Goal: Information Seeking & Learning: Learn about a topic

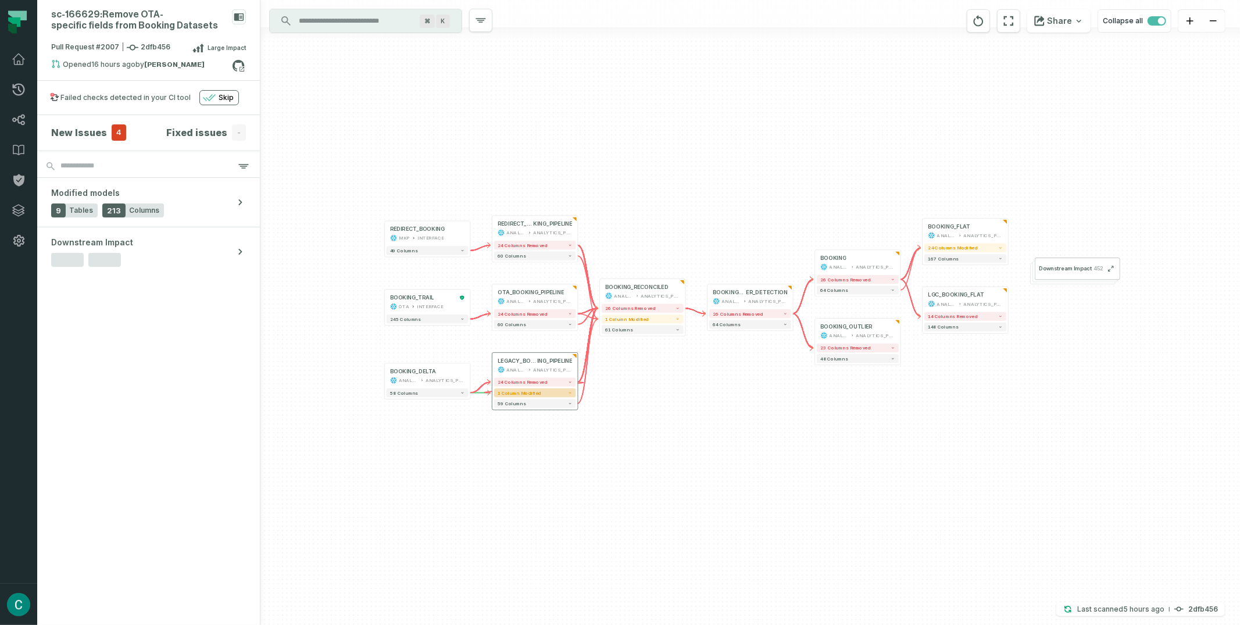
click at [555, 396] on button "1 column modified" at bounding box center [535, 392] width 82 height 9
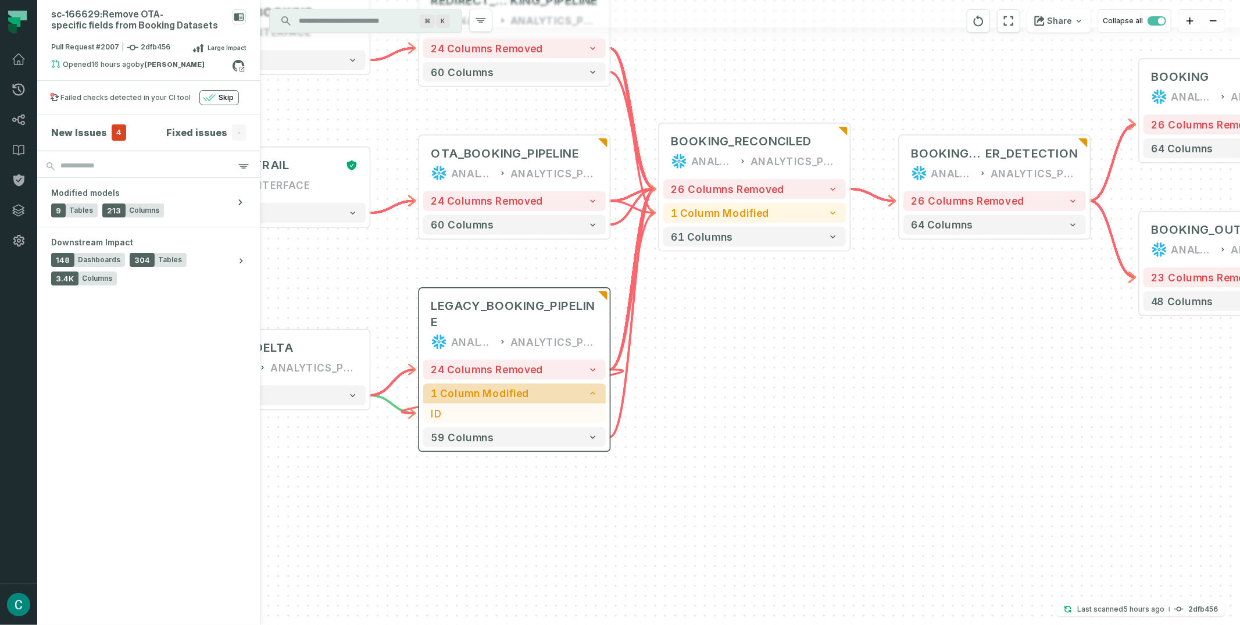
click at [595, 394] on icon "button" at bounding box center [592, 393] width 5 height 3
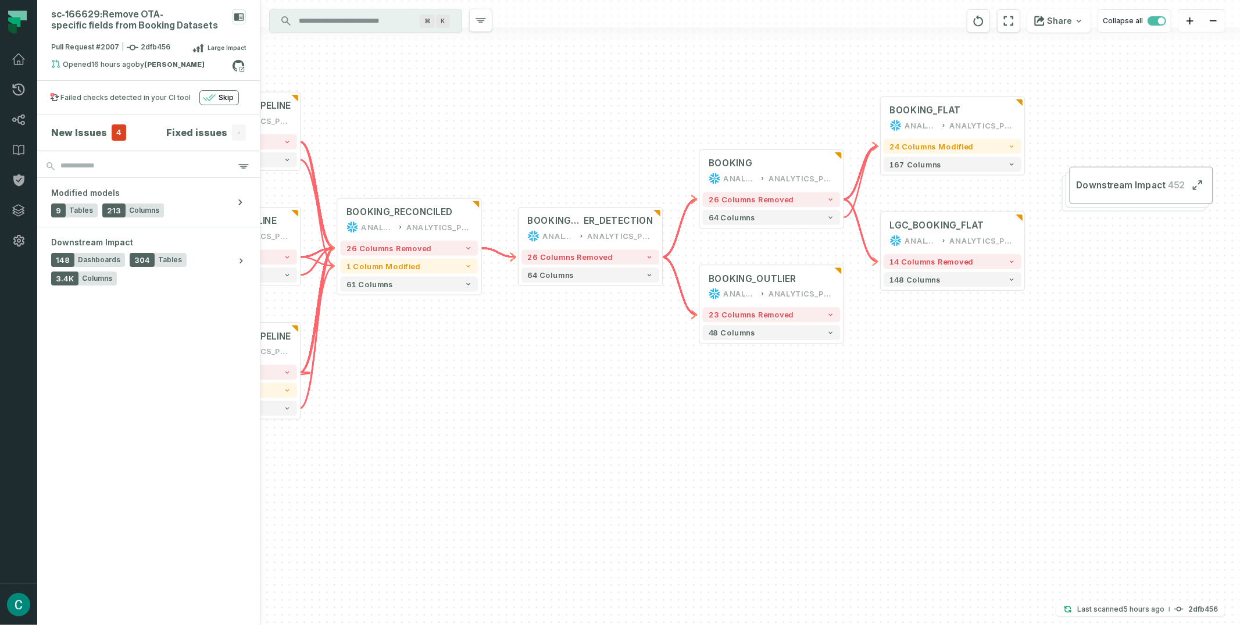
drag, startPoint x: 1124, startPoint y: 366, endPoint x: 765, endPoint y: 405, distance: 361.5
click at [765, 405] on div "+ BOOKING ANALYTICS ANALYTICS_PROD + 26 columns removed 64 columns + REDIRECT_B…" at bounding box center [751, 312] width 980 height 625
click at [1000, 143] on button "24 columns modified" at bounding box center [953, 146] width 138 height 15
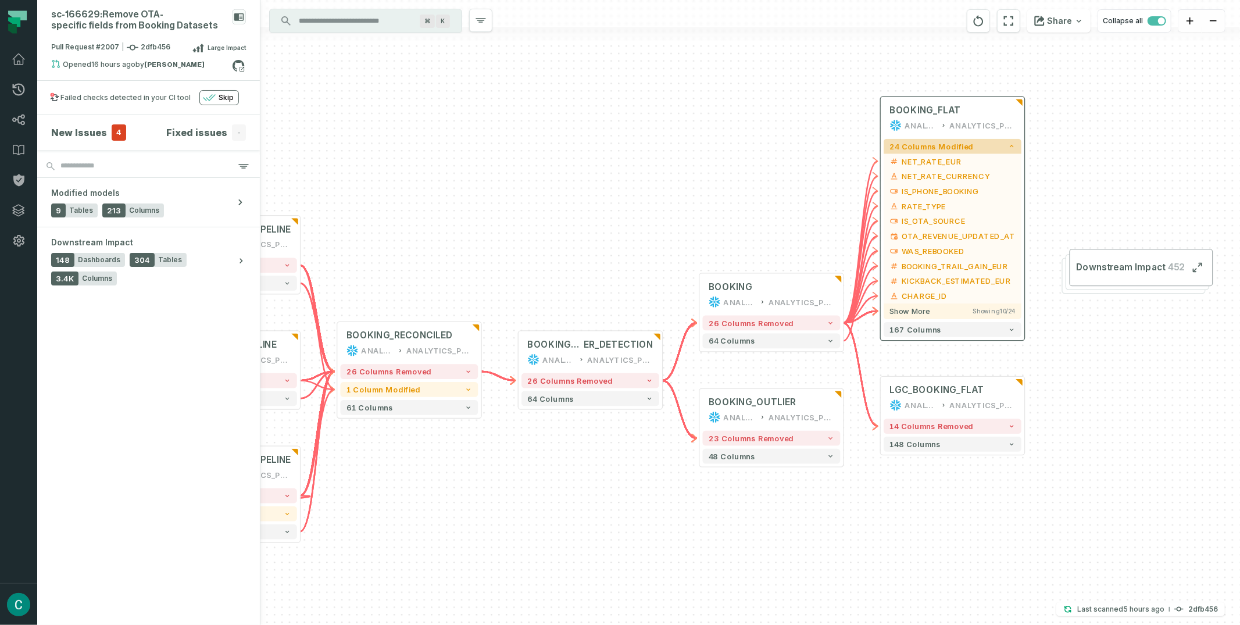
click at [1000, 142] on button "24 columns modified" at bounding box center [953, 146] width 138 height 15
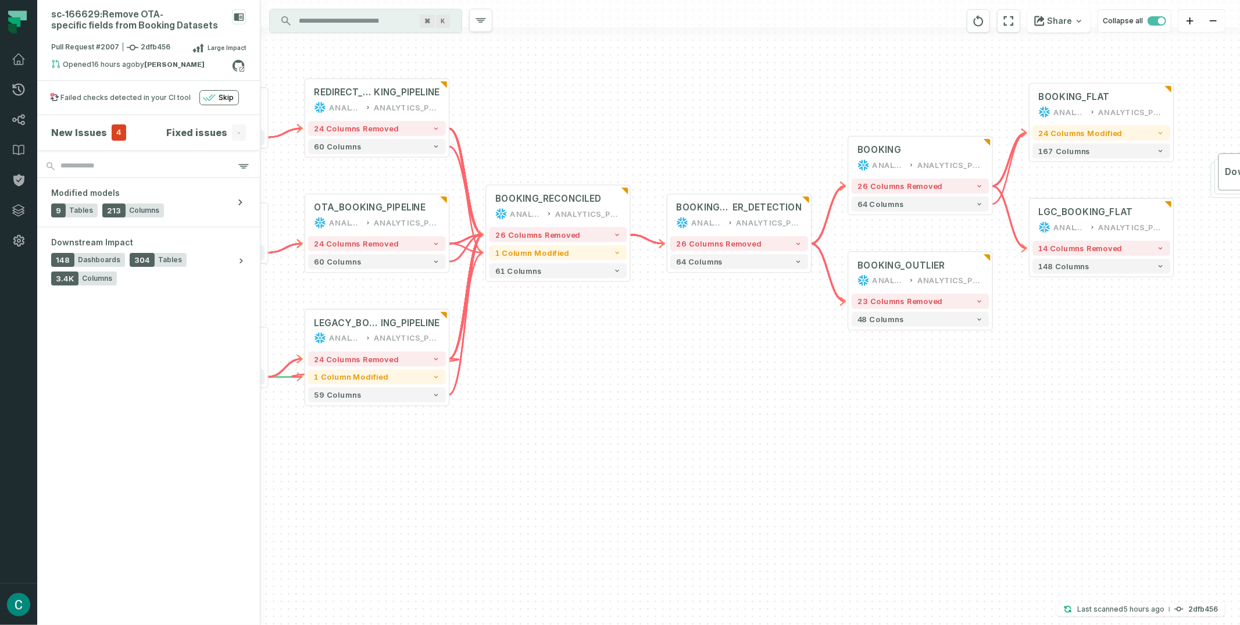
drag, startPoint x: 1007, startPoint y: 197, endPoint x: 1045, endPoint y: 174, distance: 44.4
click at [1182, 190] on div "+ BOOKING ANALYTICS ANALYTICS_PROD + 26 columns removed 64 columns + REDIRECT_B…" at bounding box center [751, 312] width 980 height 625
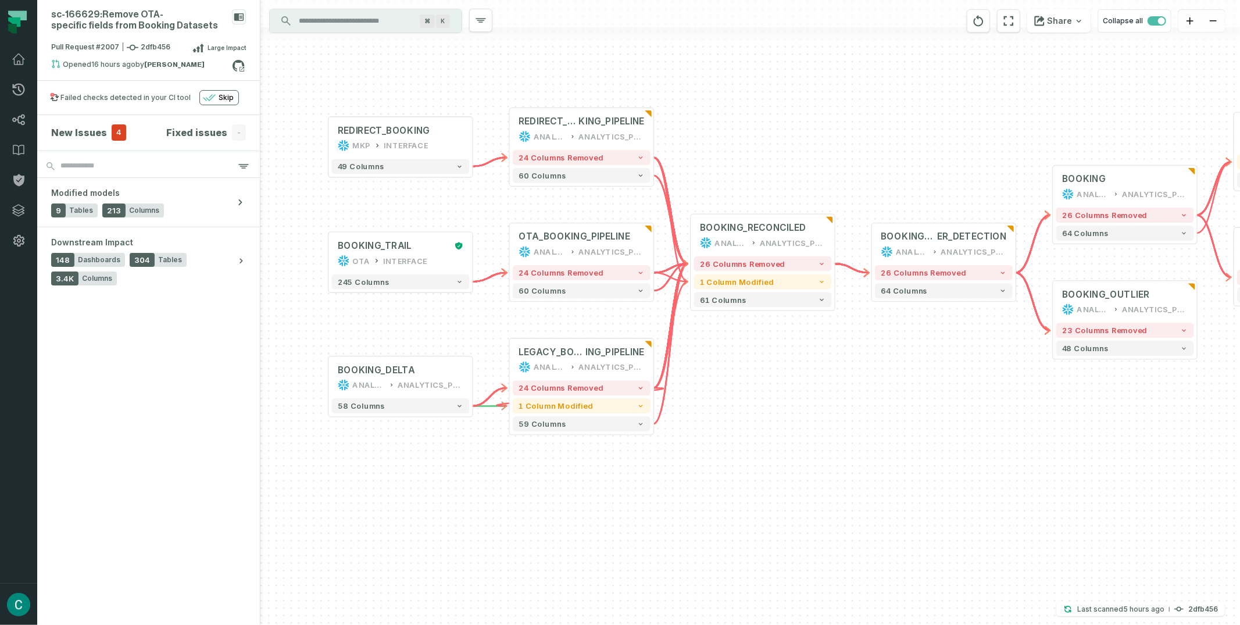
drag, startPoint x: 732, startPoint y: 127, endPoint x: 937, endPoint y: 156, distance: 206.8
click at [937, 156] on div "+ BOOKING ANALYTICS ANALYTICS_PROD + 26 columns removed 64 columns + REDIRECT_B…" at bounding box center [751, 312] width 980 height 625
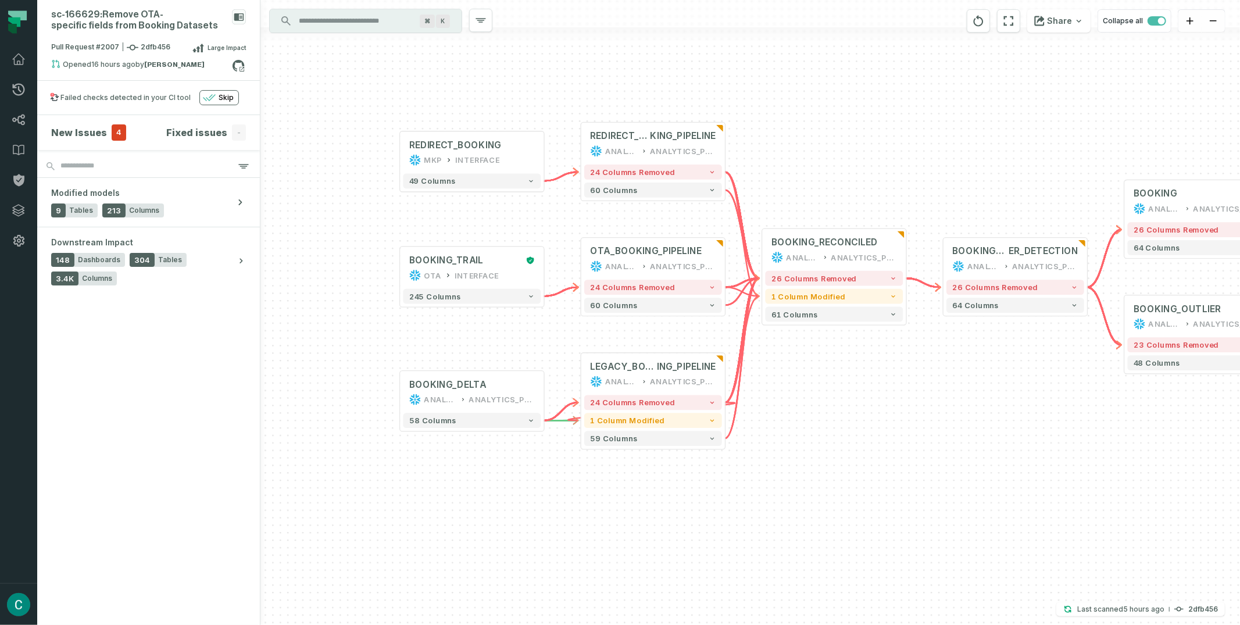
drag, startPoint x: 895, startPoint y: 166, endPoint x: 693, endPoint y: 156, distance: 202.6
click at [726, 167] on div "+ BOOKING ANALYTICS ANALYTICS_PROD + 26 columns removed 64 columns + REDIRECT_B…" at bounding box center [751, 312] width 980 height 625
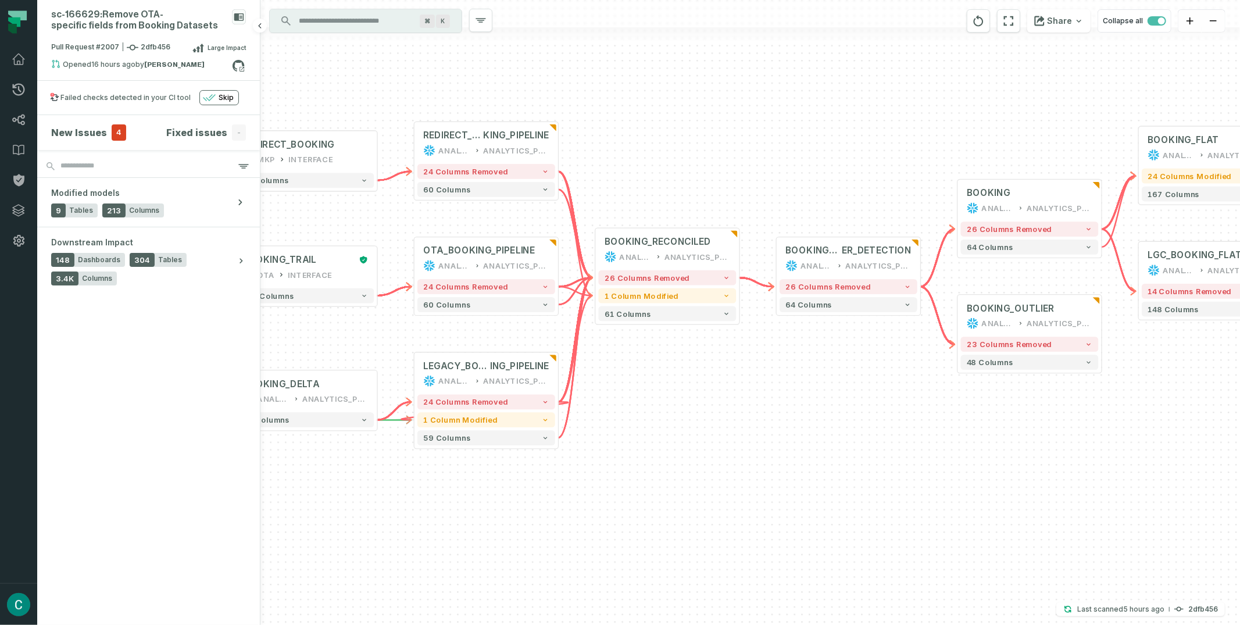
click at [91, 127] on h4 "New Issues" at bounding box center [79, 133] width 56 height 14
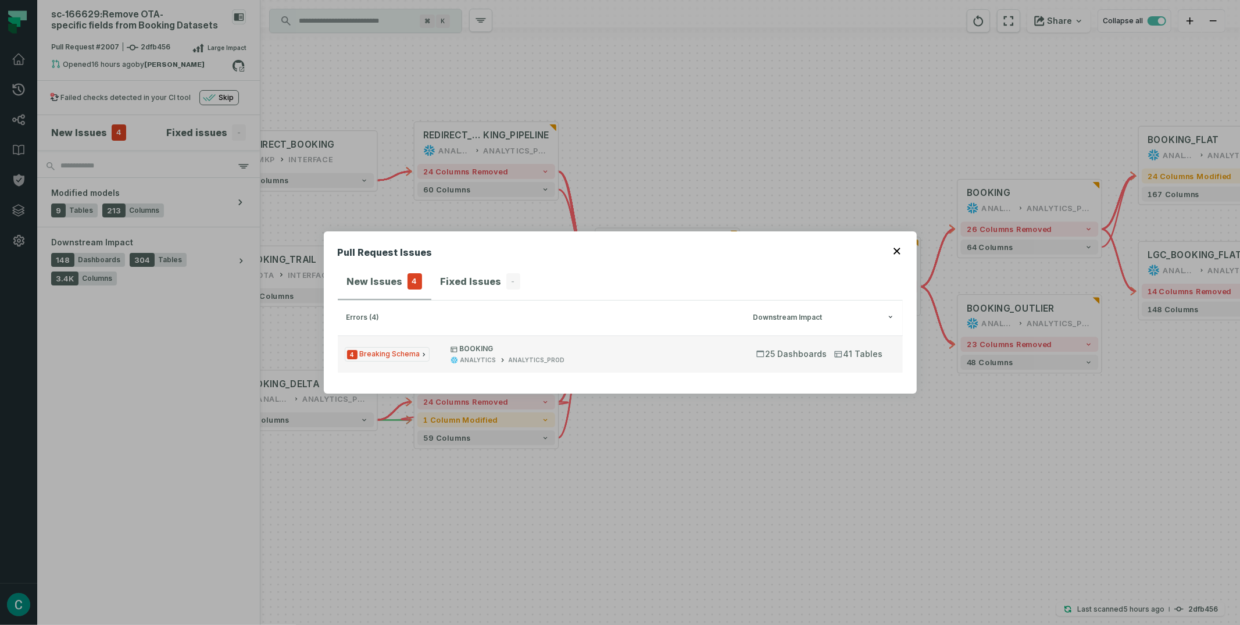
click at [403, 357] on span "4 Breaking Schema" at bounding box center [387, 354] width 85 height 15
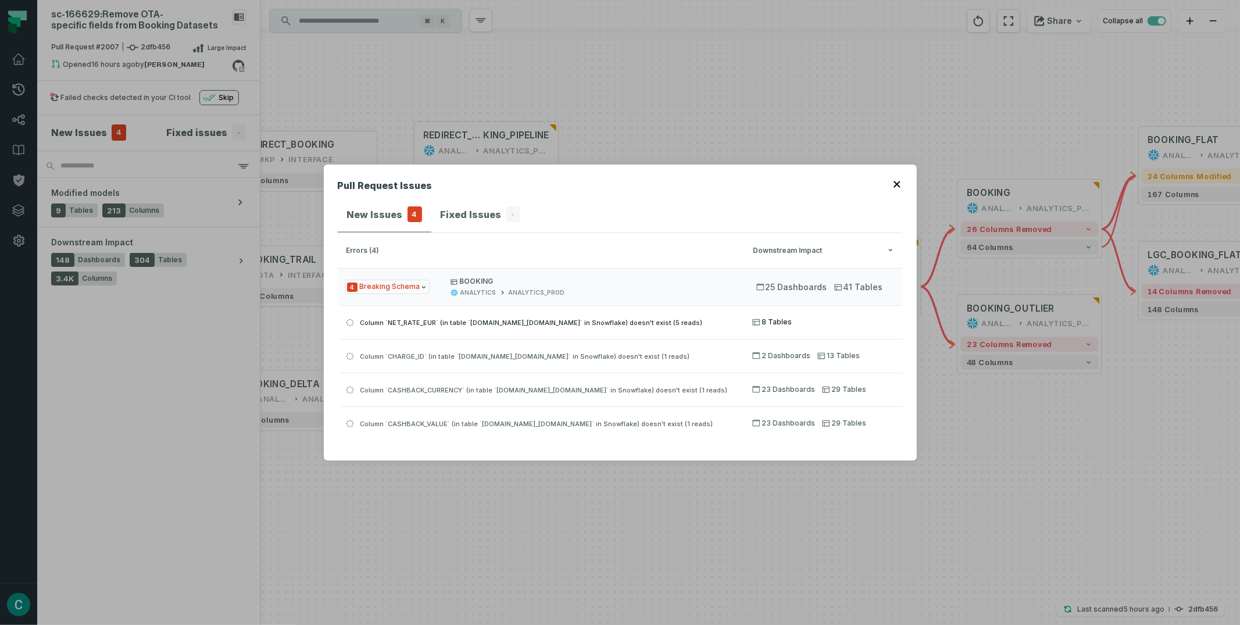
click at [770, 321] on span "8 Tables" at bounding box center [773, 322] width 40 height 9
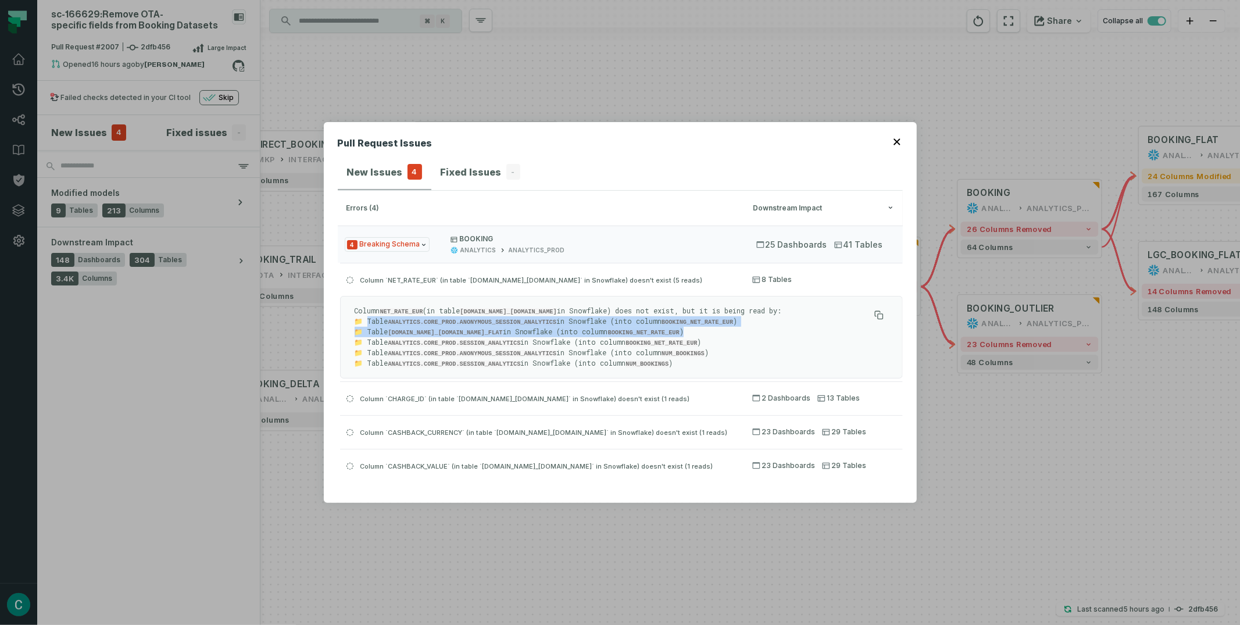
drag, startPoint x: 709, startPoint y: 331, endPoint x: 367, endPoint y: 323, distance: 342.6
click at [367, 323] on p "Column NET_RATE_EUR (in table [DOMAIN_NAME]_[DOMAIN_NAME] in Snowflake) does no…" at bounding box center [612, 337] width 515 height 63
click at [531, 396] on span "Column `CHARGE_ID` (in table `[DOMAIN_NAME]_[DOMAIN_NAME]` in Snowflake) doesn'…" at bounding box center [525, 399] width 330 height 8
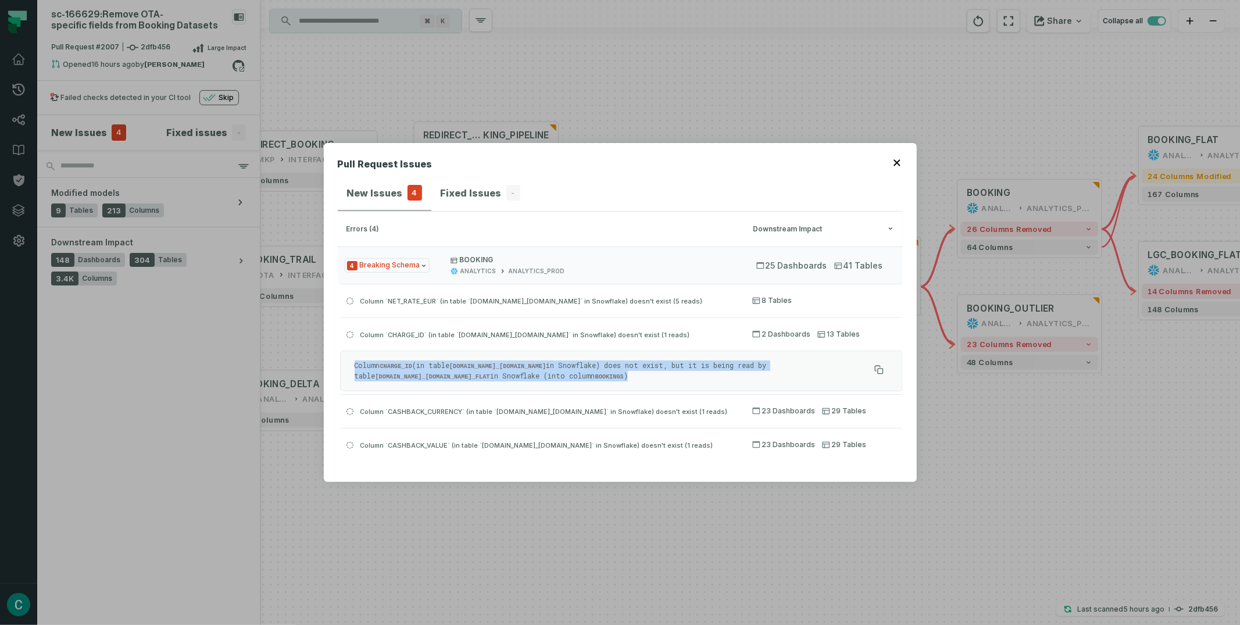
drag, startPoint x: 636, startPoint y: 376, endPoint x: 347, endPoint y: 368, distance: 289.1
click at [347, 368] on div "Column CHARGE_ID (in table [DOMAIN_NAME]_[DOMAIN_NAME] in Snowflake) does not e…" at bounding box center [621, 371] width 563 height 41
click at [637, 409] on span "Column `CASHBACK_CURRENCY` (in table `[DOMAIN_NAME]_[DOMAIN_NAME]` in Snowflake…" at bounding box center [544, 412] width 368 height 8
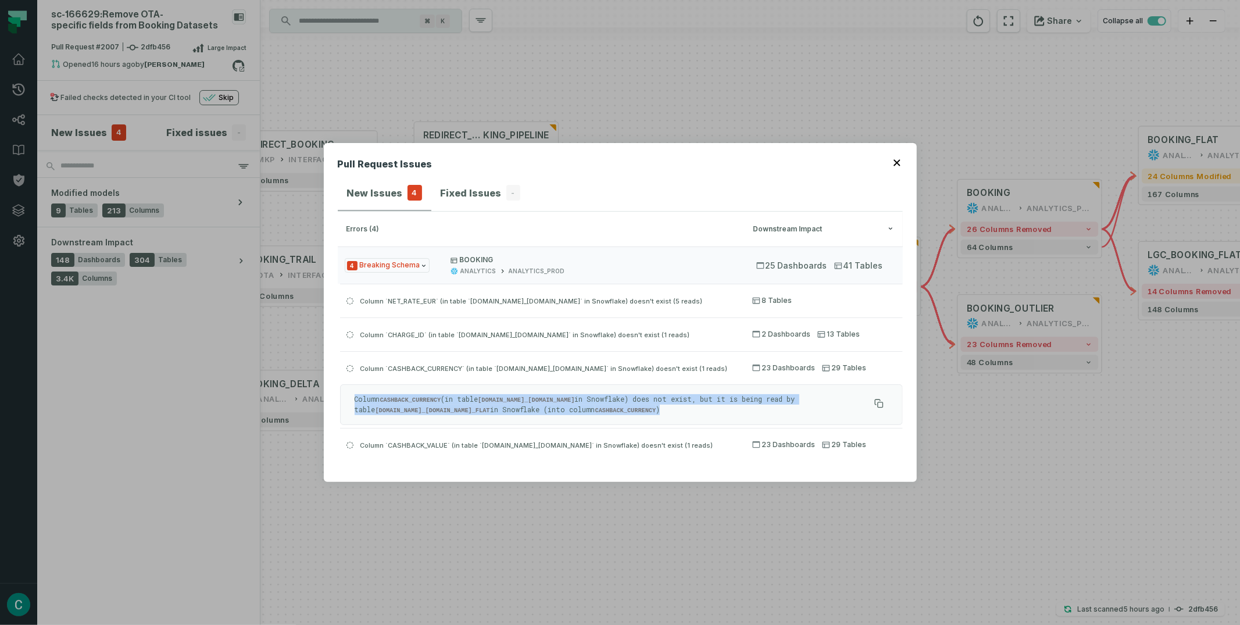
drag, startPoint x: 673, startPoint y: 411, endPoint x: 344, endPoint y: 397, distance: 329.4
click at [344, 397] on div "Column CASHBACK_CURRENCY (in table [DOMAIN_NAME]_[DOMAIN_NAME] in Snowflake) do…" at bounding box center [621, 404] width 563 height 41
click at [561, 389] on div "Column CASHBACK_CURRENCY (in table [DOMAIN_NAME]_[DOMAIN_NAME] in Snowflake) do…" at bounding box center [621, 404] width 563 height 41
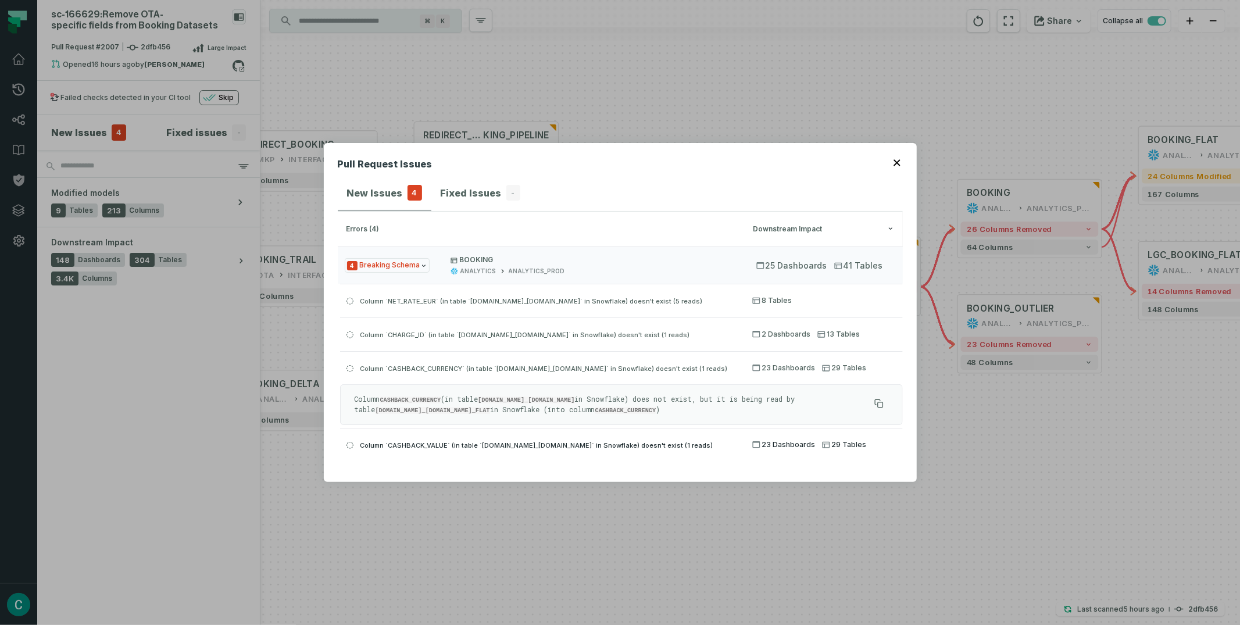
click at [566, 443] on span "Column `CASHBACK_VALUE` (in table `[DOMAIN_NAME]_[DOMAIN_NAME]` in Snowflake) d…" at bounding box center [536, 445] width 353 height 8
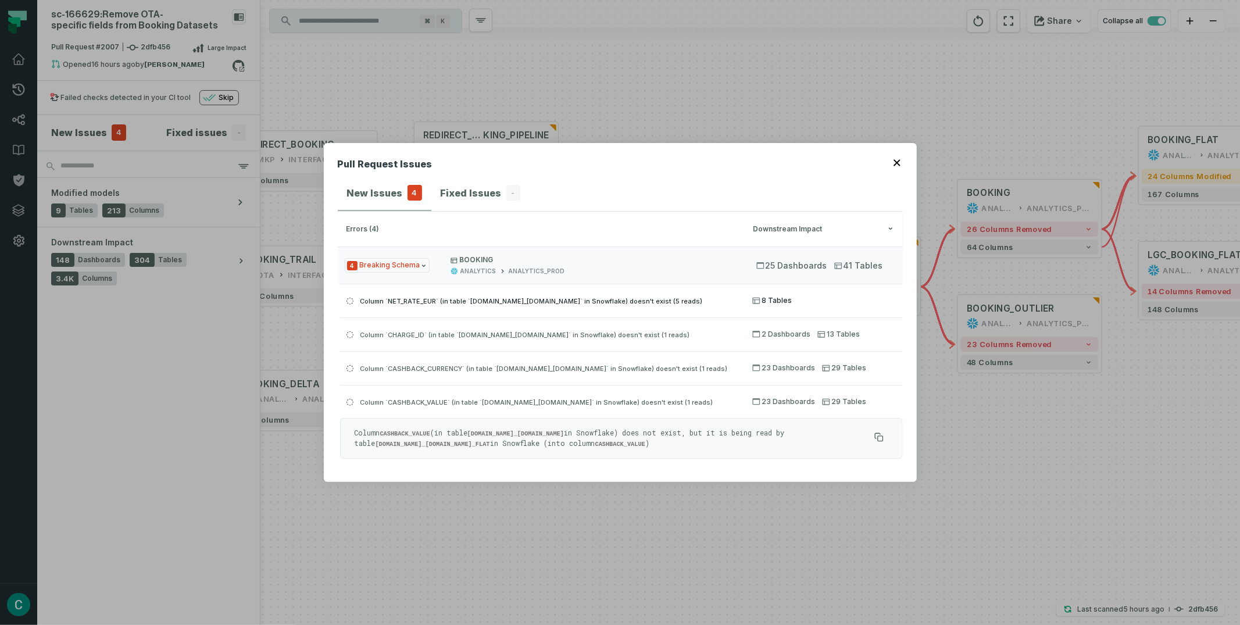
click at [670, 301] on span "Column `NET_RATE_EUR` (in table `[DOMAIN_NAME]_[DOMAIN_NAME]` in Snowflake) doe…" at bounding box center [531, 301] width 343 height 8
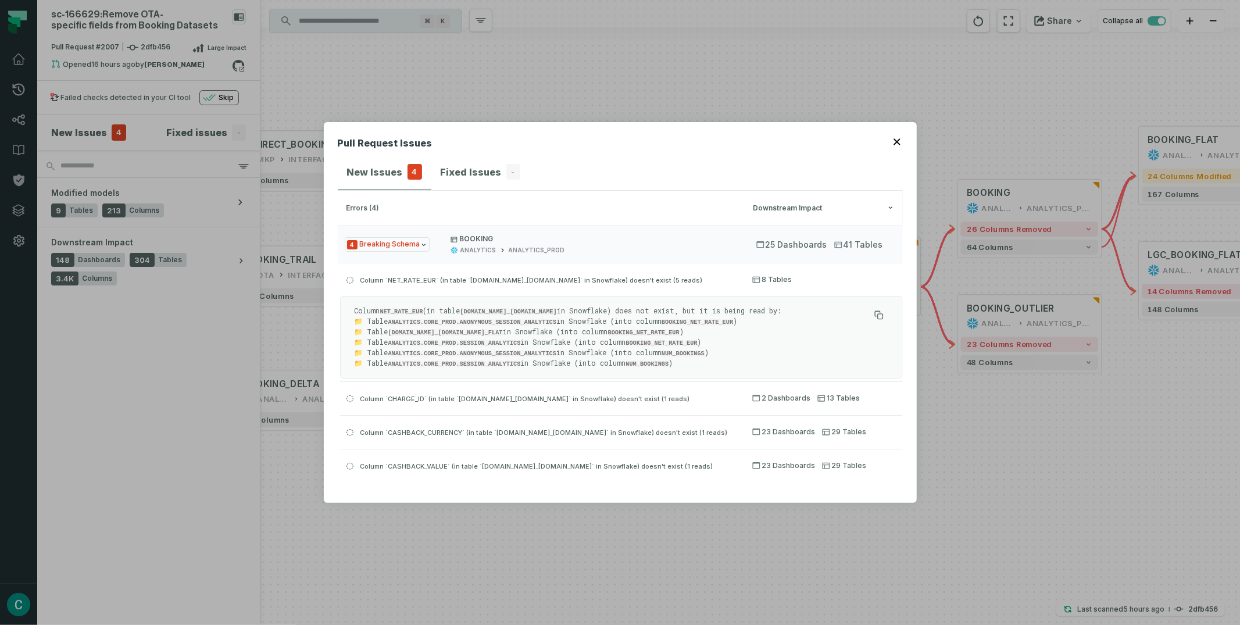
click at [491, 324] on code "ANALYTICS.CORE_PROD.ANONYMOUS_SESSION_ANALYTICS" at bounding box center [472, 322] width 169 height 7
copy code "ANONYMOUS_SESSION_ANALYTICS"
click at [564, 395] on span "Column `CHARGE_ID` (in table `[DOMAIN_NAME]_[DOMAIN_NAME]` in Snowflake) doesn'…" at bounding box center [525, 399] width 330 height 8
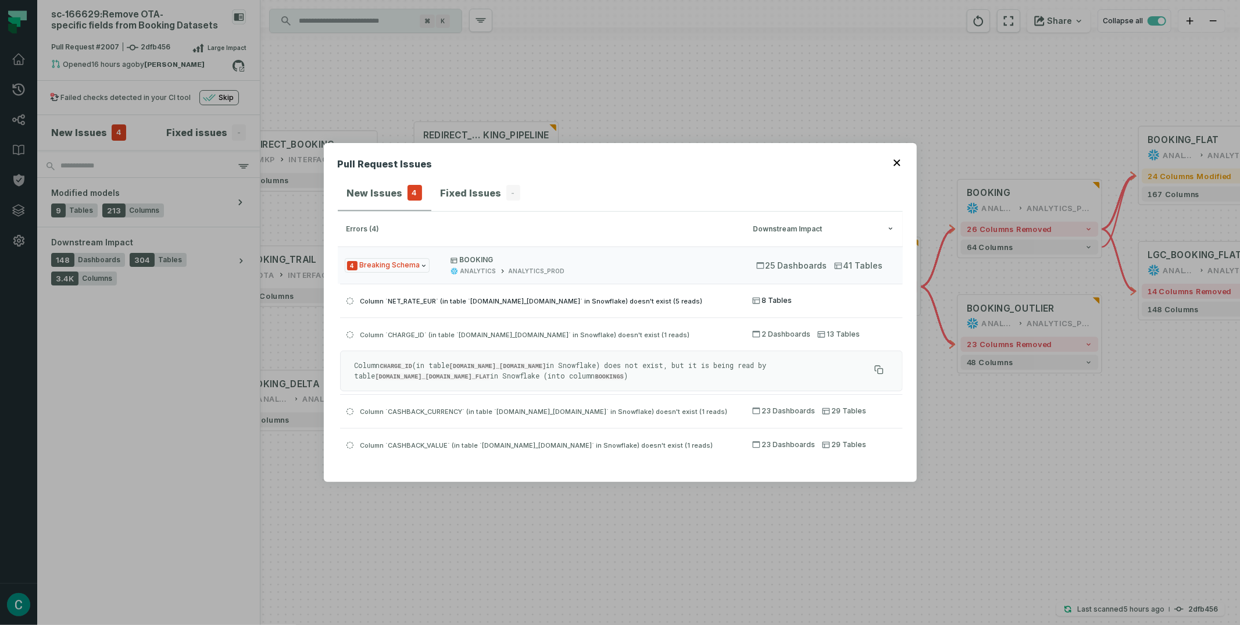
click at [487, 302] on span "Column `NET_RATE_EUR` (in table `[DOMAIN_NAME]_[DOMAIN_NAME]` in Snowflake) doe…" at bounding box center [531, 301] width 343 height 8
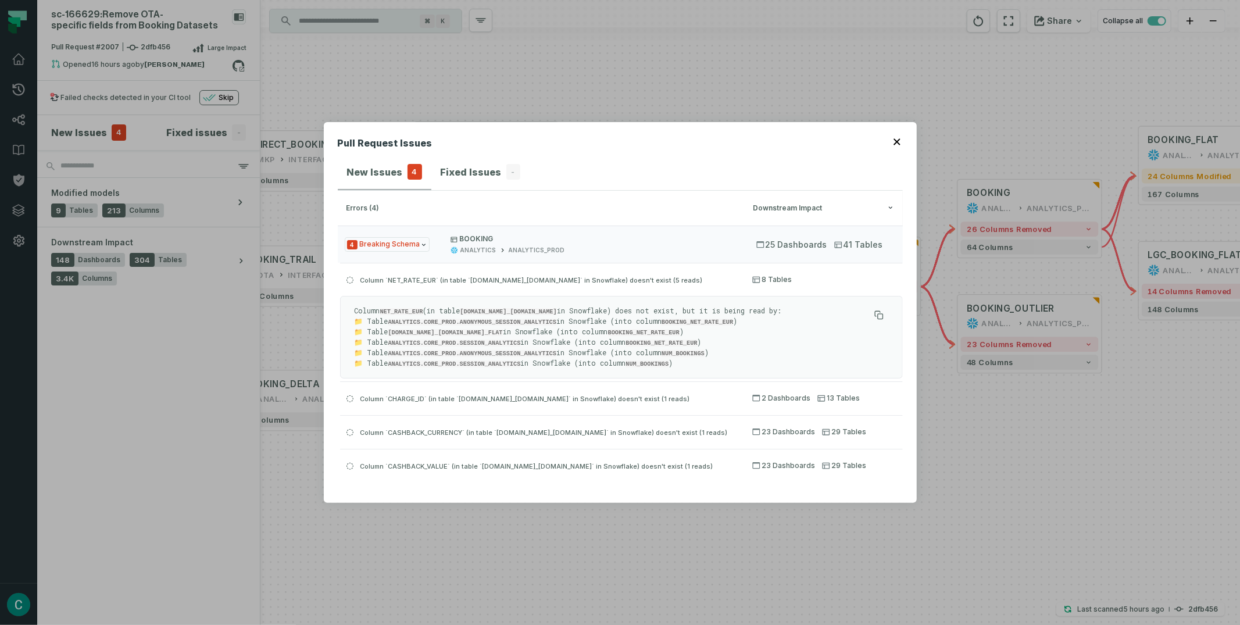
click at [523, 322] on code "ANALYTICS.CORE_PROD.ANONYMOUS_SESSION_ANALYTICS" at bounding box center [472, 322] width 169 height 7
copy code "ANONYMOUS_SESSION_ANALYTICS"
click at [630, 143] on header "Pull Request Issues" at bounding box center [620, 145] width 565 height 19
drag, startPoint x: 516, startPoint y: 333, endPoint x: 369, endPoint y: 332, distance: 147.1
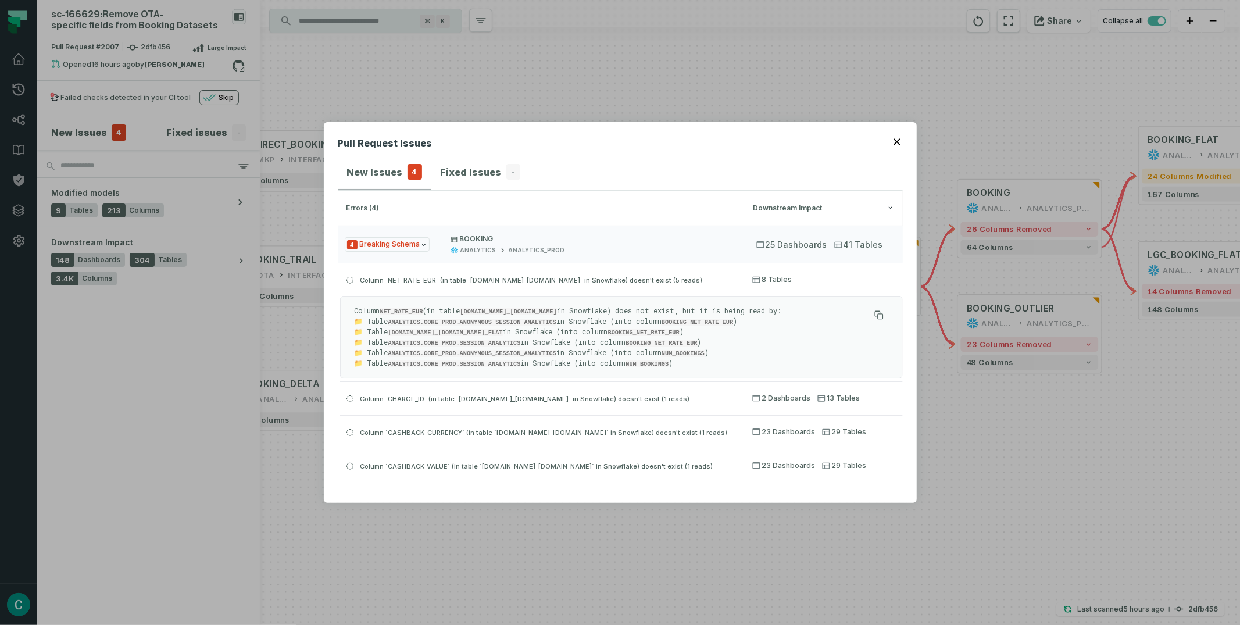
click at [369, 332] on p "Column NET_RATE_EUR (in table [DOMAIN_NAME]_[DOMAIN_NAME] in Snowflake) does no…" at bounding box center [612, 337] width 515 height 63
click at [515, 344] on code "ANALYTICS.CORE_PROD.SESSION_ANALYTICS" at bounding box center [454, 343] width 133 height 7
click at [513, 342] on code "ANALYTICS.CORE_PROD.SESSION_ANALYTICS" at bounding box center [454, 343] width 133 height 7
click at [508, 343] on code "ANALYTICS.CORE_PROD.SESSION_ANALYTICS" at bounding box center [454, 343] width 133 height 7
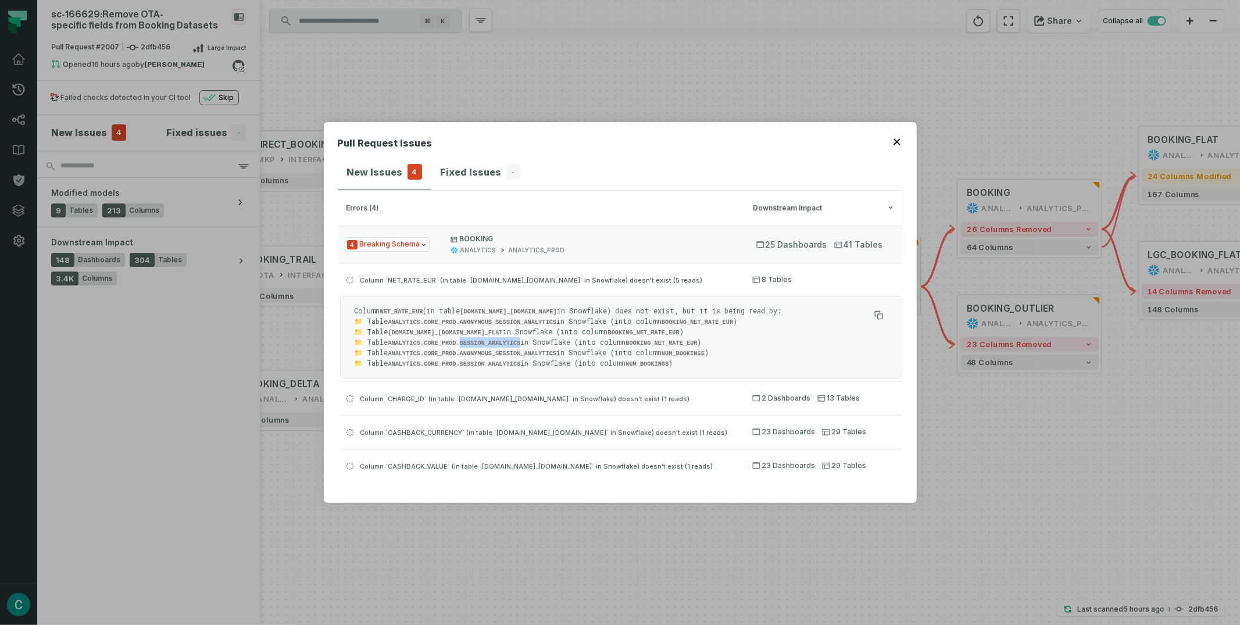
copy code "SESSION_ANALYTICS"
click at [382, 397] on span "Column `CHARGE_ID` (in table `[DOMAIN_NAME]_[DOMAIN_NAME]` in Snowflake) doesn'…" at bounding box center [525, 399] width 330 height 8
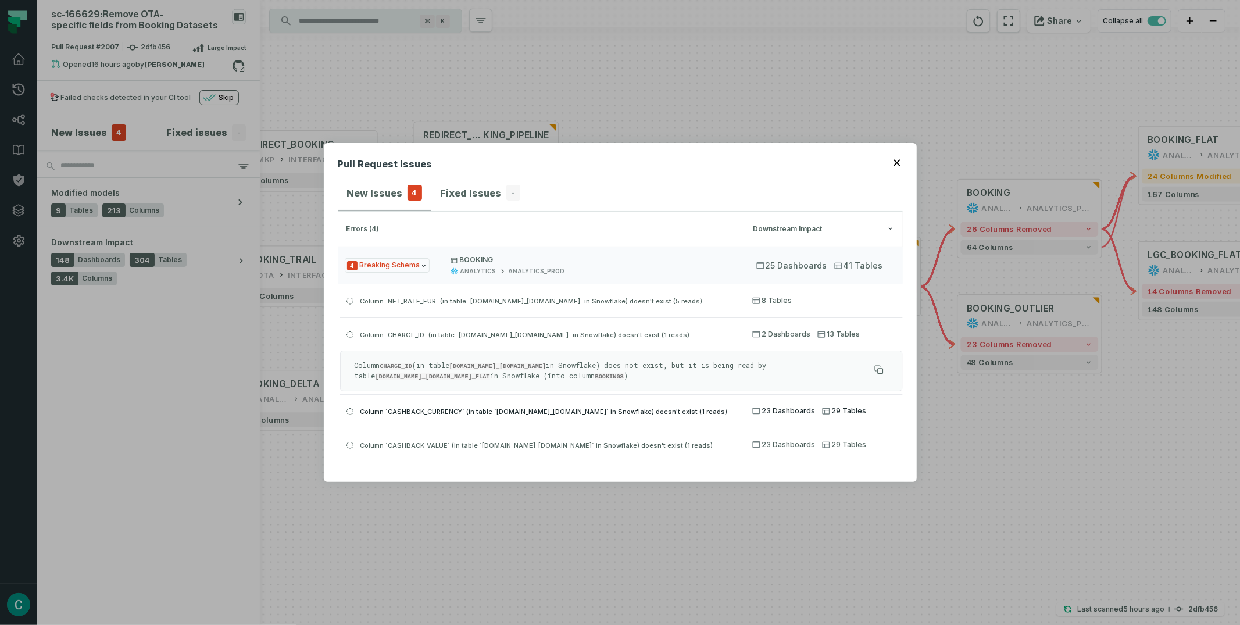
click at [531, 413] on span "Column `CASHBACK_CURRENCY` (in table `[DOMAIN_NAME]_[DOMAIN_NAME]` in Snowflake…" at bounding box center [544, 412] width 368 height 8
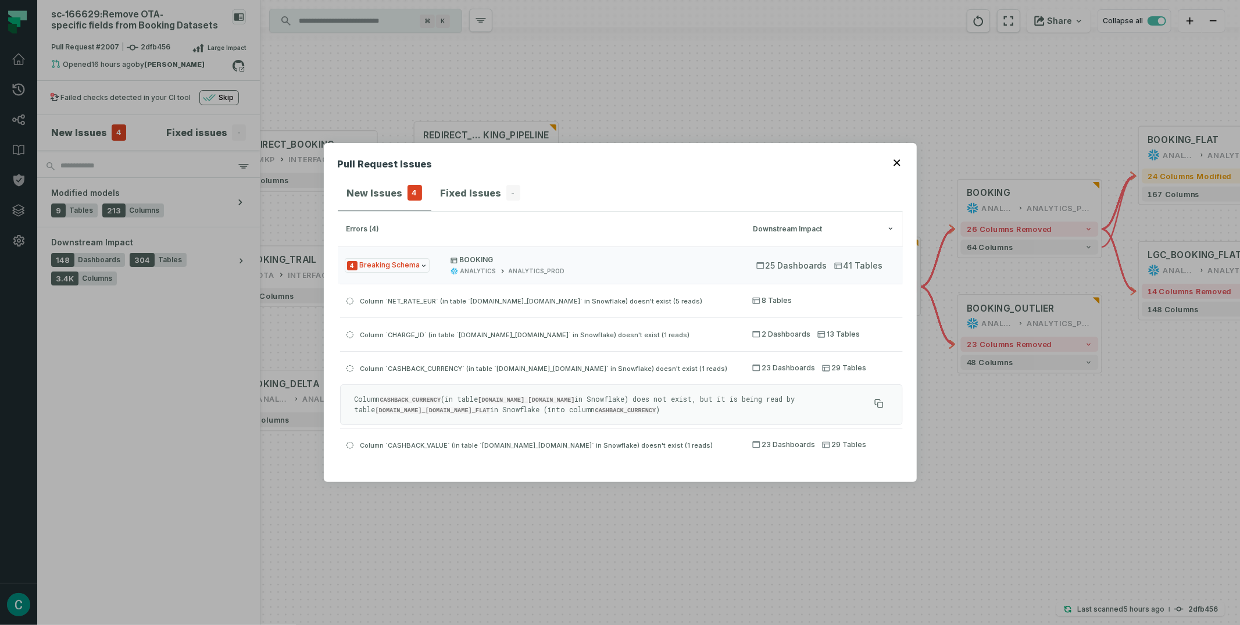
click at [411, 400] on code "CASHBACK_CURRENCY" at bounding box center [410, 400] width 61 height 7
copy code "CASHBACK_CURRENCY"
click at [899, 162] on icon "button" at bounding box center [897, 162] width 6 height 6
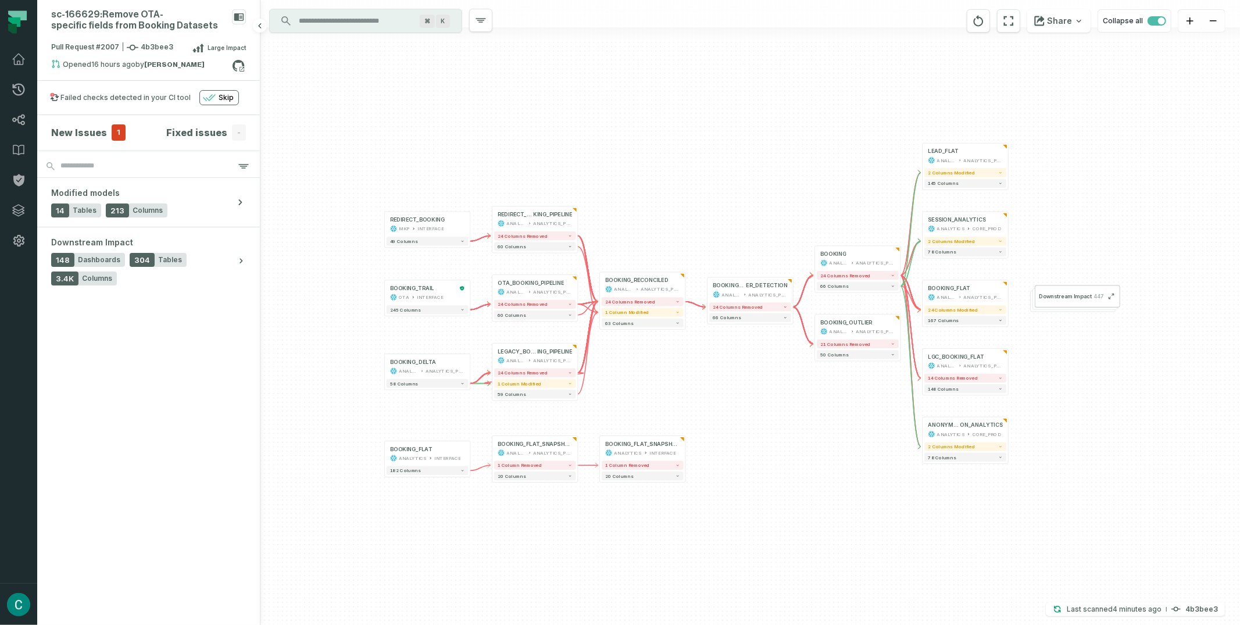
click at [117, 130] on span "1" at bounding box center [119, 132] width 14 height 16
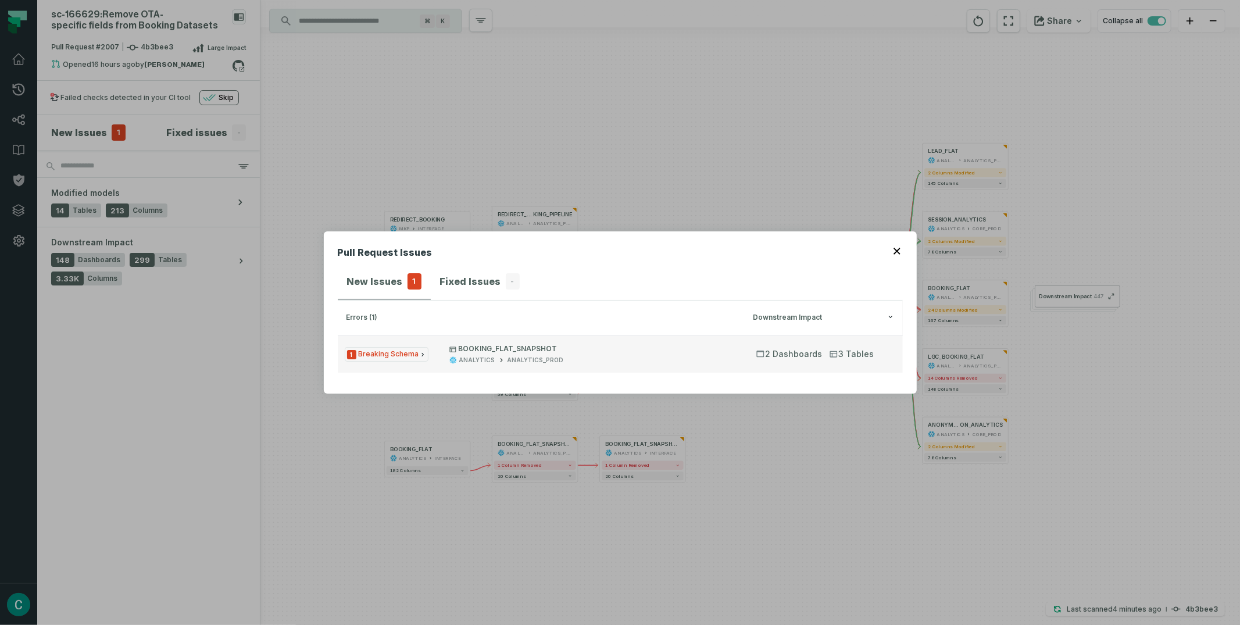
click at [537, 351] on p "BOOKING_FLAT_SNAPSHOT" at bounding box center [593, 348] width 286 height 9
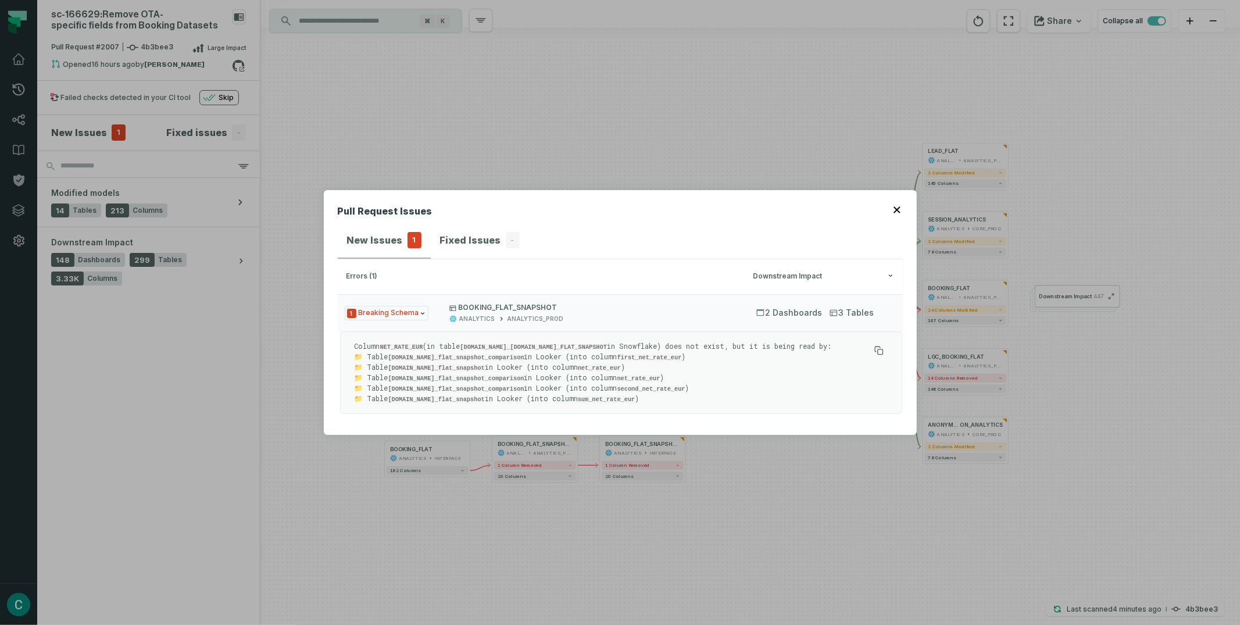
click at [682, 358] on code "first_net_rate_eur" at bounding box center [650, 357] width 65 height 7
copy code "first_net_rate_eur"
click at [686, 386] on code "second_net_rate_eur" at bounding box center [652, 389] width 68 height 7
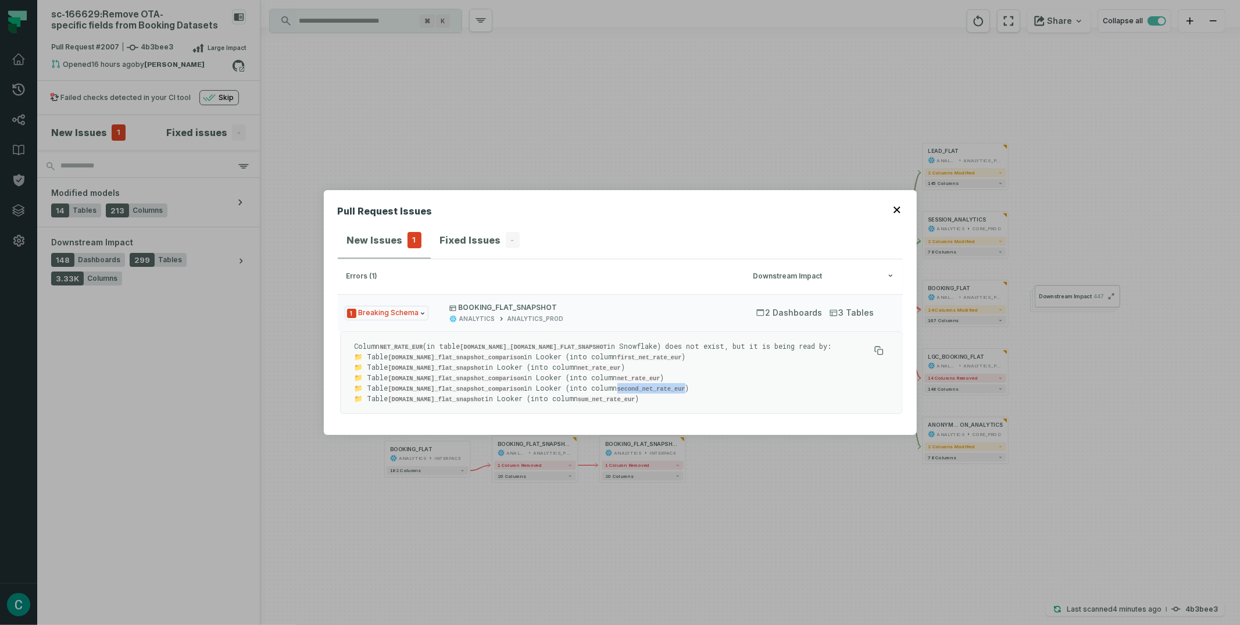
copy code "second_net_rate_eur"
